Goal: Check status: Check status

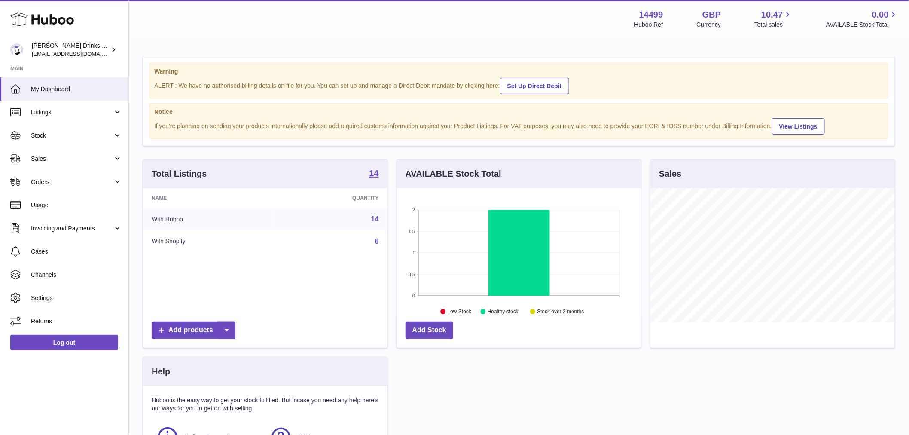
scroll to position [134, 244]
drag, startPoint x: 53, startPoint y: 110, endPoint x: 56, endPoint y: 114, distance: 4.9
click at [53, 110] on span "Listings" at bounding box center [72, 112] width 82 height 8
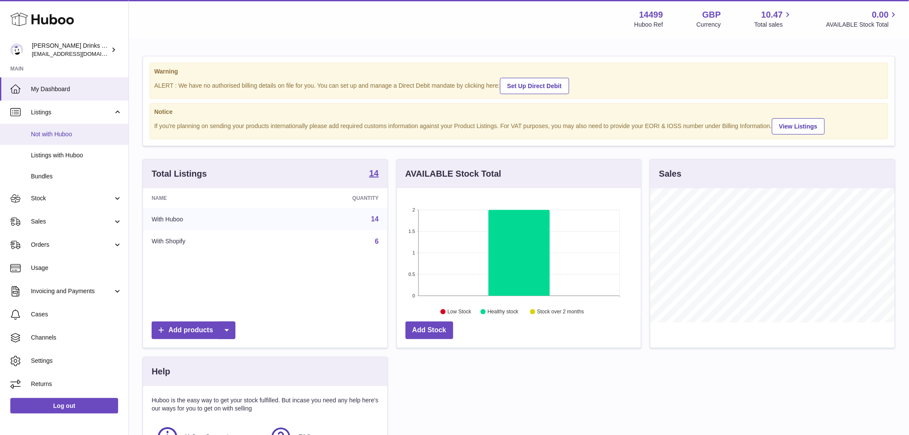
click at [45, 143] on link "Not with Huboo" at bounding box center [64, 134] width 128 height 21
click at [50, 149] on link "Listings with Huboo" at bounding box center [64, 155] width 128 height 21
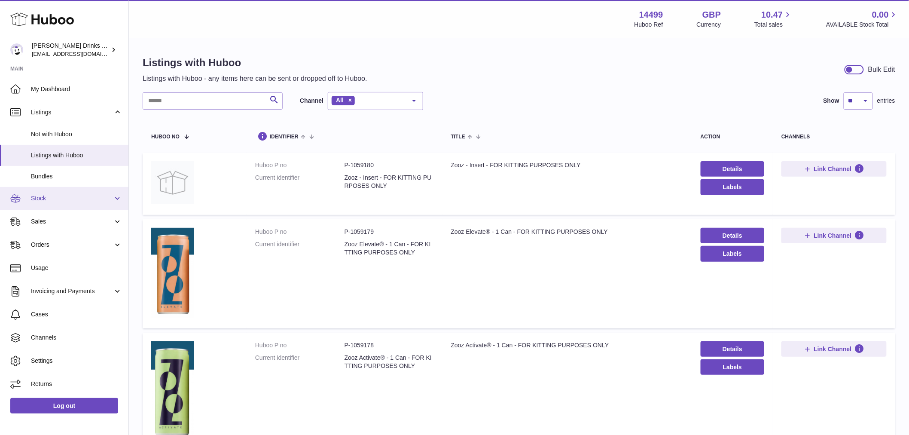
click at [67, 199] on span "Stock" at bounding box center [72, 198] width 82 height 8
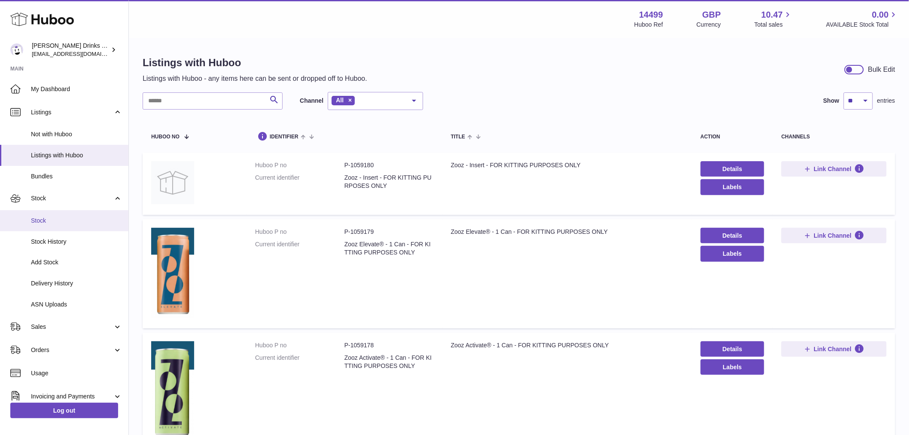
click at [67, 226] on link "Stock" at bounding box center [64, 220] width 128 height 21
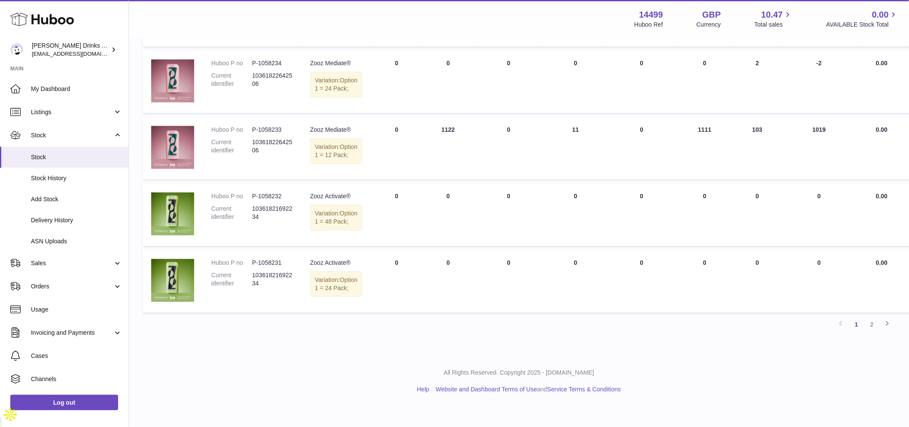
scroll to position [734, 0]
click at [870, 333] on link "2" at bounding box center [871, 324] width 15 height 15
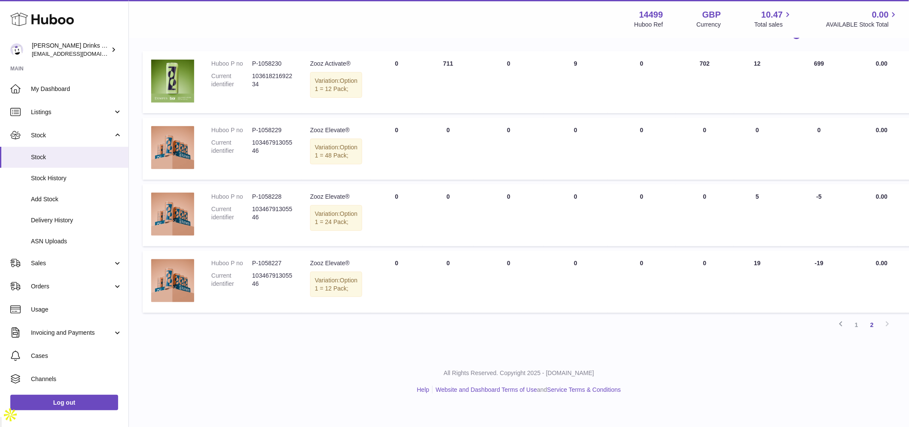
scroll to position [129, 0]
drag, startPoint x: 856, startPoint y: 345, endPoint x: 845, endPoint y: 337, distance: 13.8
click at [856, 333] on link "1" at bounding box center [856, 324] width 15 height 15
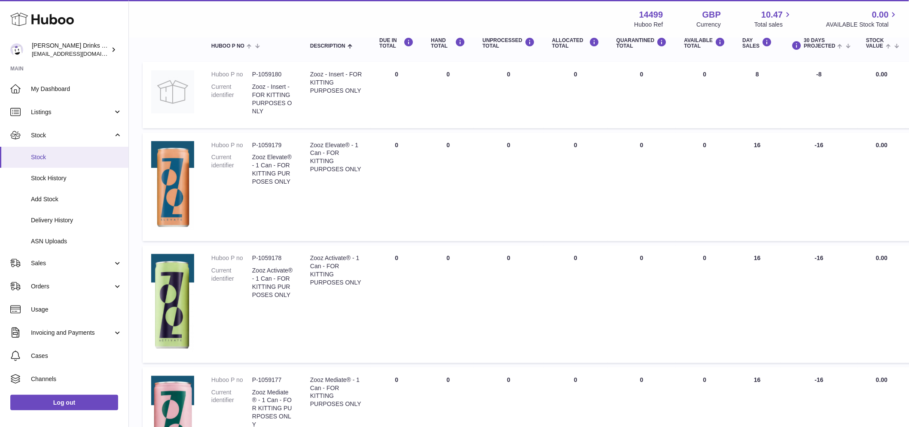
scroll to position [86, 0]
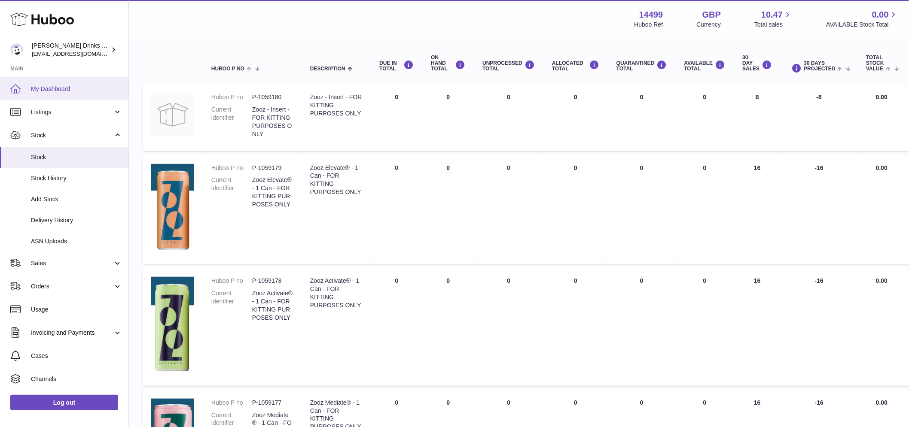
click at [53, 91] on span "My Dashboard" at bounding box center [76, 89] width 91 height 8
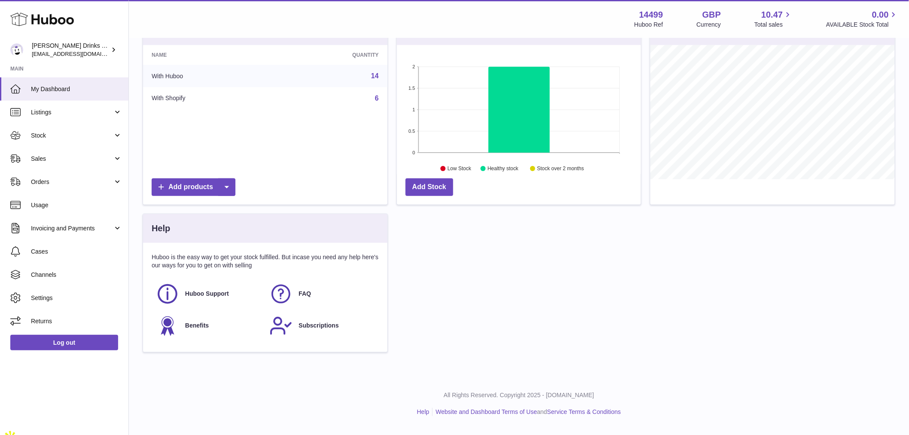
scroll to position [134, 244]
click at [84, 156] on span "Sales" at bounding box center [72, 159] width 82 height 8
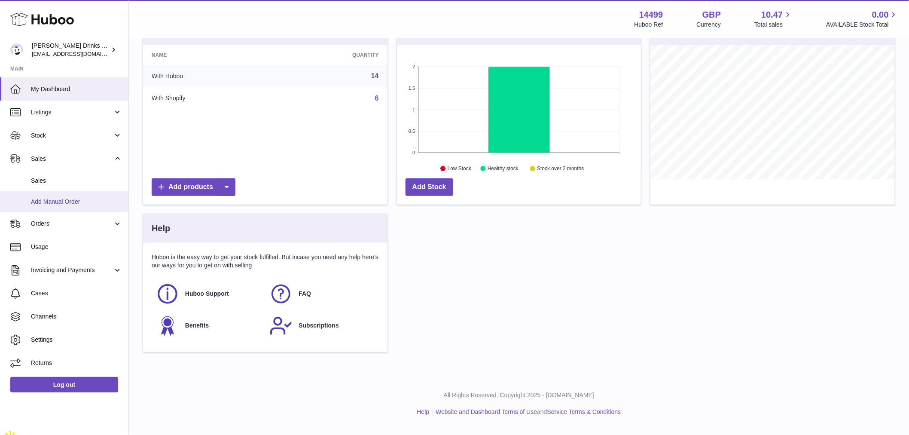
drag, startPoint x: 46, startPoint y: 178, endPoint x: 79, endPoint y: 191, distance: 34.9
click at [47, 178] on span "Sales" at bounding box center [76, 181] width 91 height 8
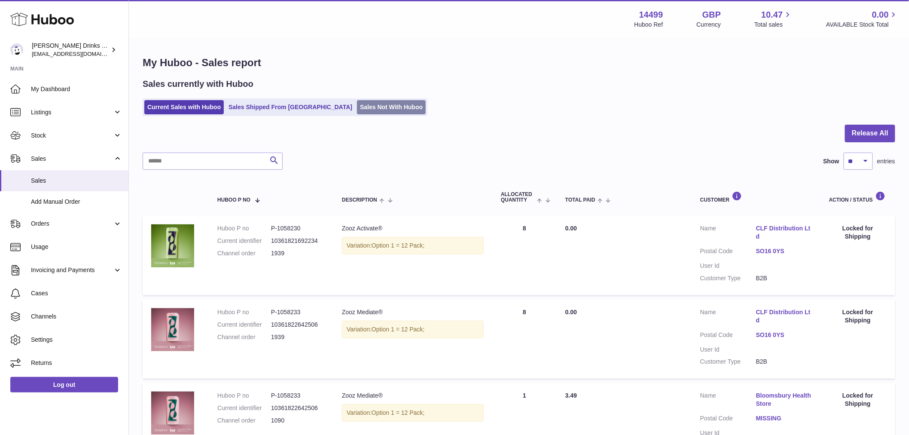
click at [367, 103] on link "Sales Not With Huboo" at bounding box center [391, 107] width 69 height 14
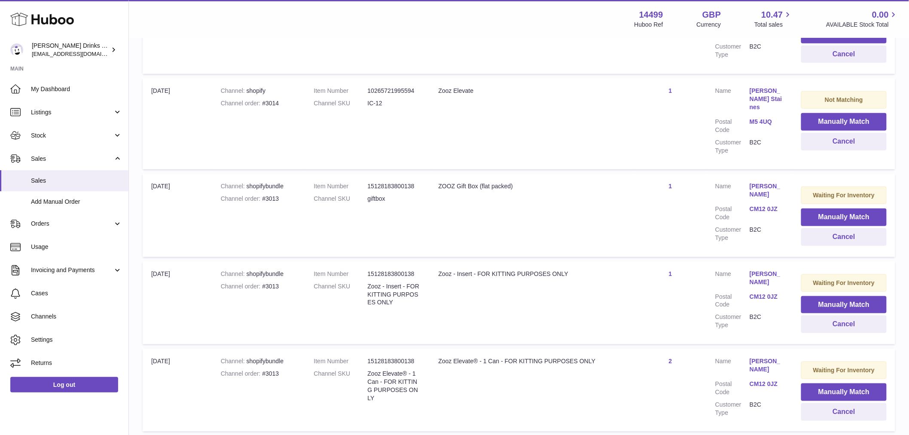
scroll to position [143, 0]
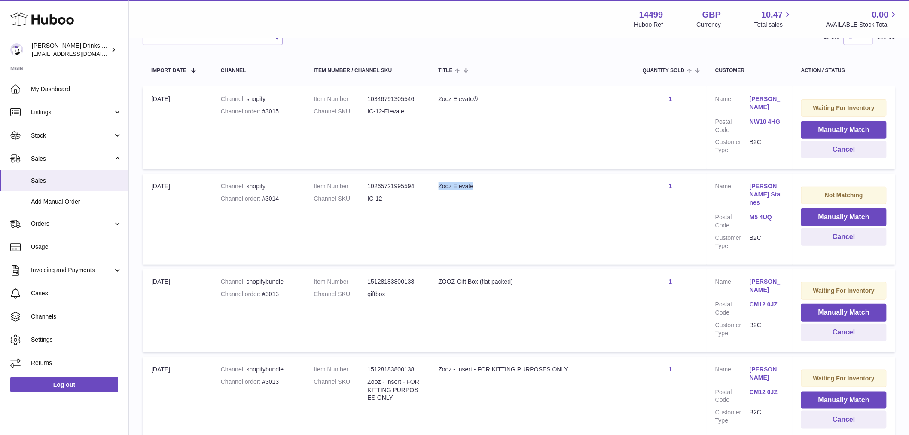
drag, startPoint x: 482, startPoint y: 185, endPoint x: 444, endPoint y: 186, distance: 38.2
click at [444, 186] on div "Zooz Elevate" at bounding box center [532, 186] width 187 height 8
click at [480, 192] on td "Title Zooz Elevate" at bounding box center [532, 219] width 204 height 91
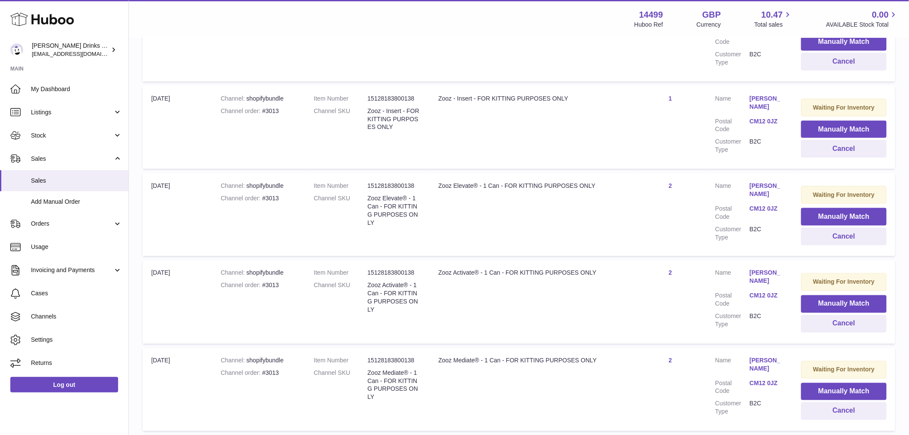
scroll to position [477, 0]
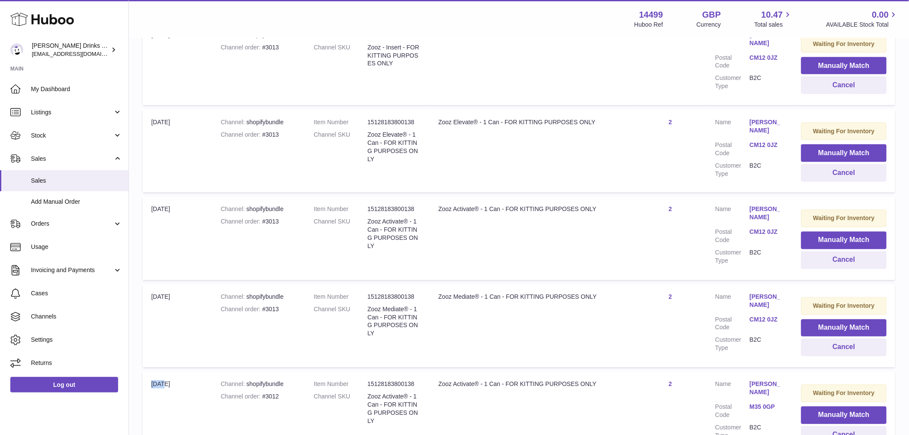
drag, startPoint x: 152, startPoint y: 364, endPoint x: 167, endPoint y: 362, distance: 14.7
click at [167, 372] on td "Import date [DATE]" at bounding box center [178, 413] width 70 height 83
click at [220, 298] on td "Channel shopifybundle Channel order #3013" at bounding box center [258, 325] width 93 height 83
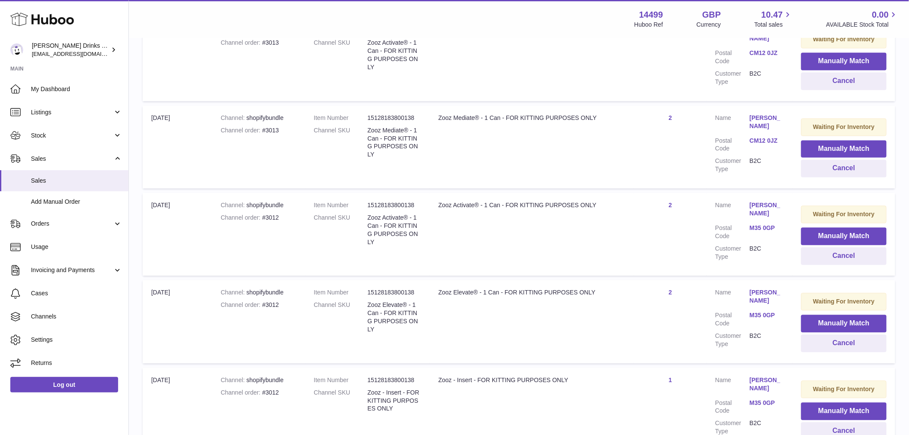
scroll to position [668, 0]
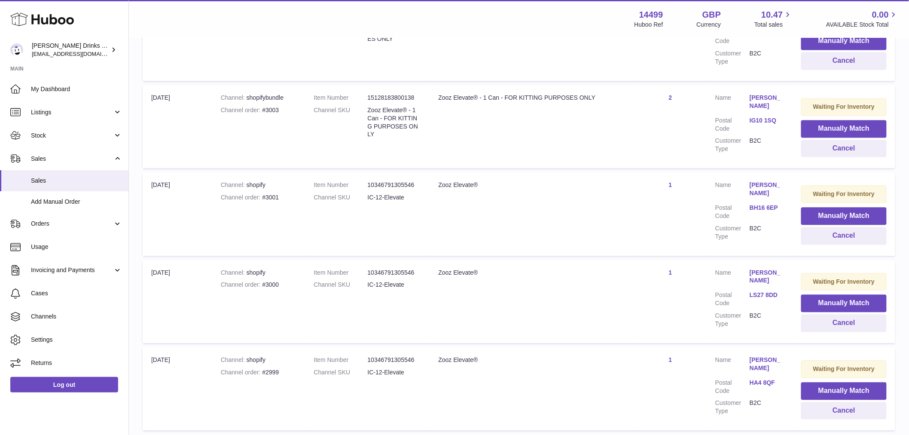
scroll to position [757, 0]
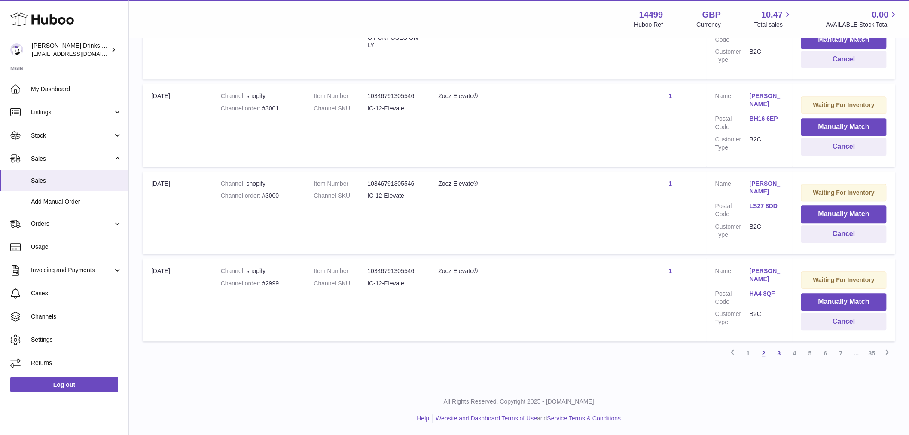
click at [759, 355] on link "2" at bounding box center [763, 352] width 15 height 15
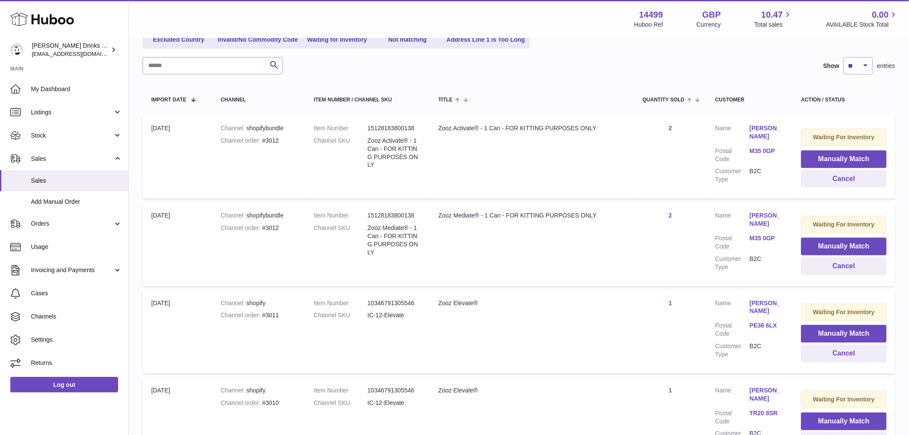
scroll to position [191, 0]
